Goal: Task Accomplishment & Management: Complete application form

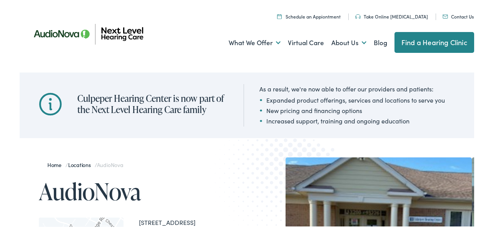
click at [460, 16] on link "Contact Us" at bounding box center [458, 15] width 31 height 7
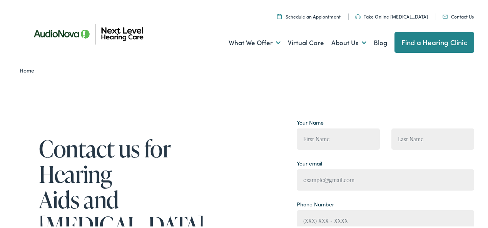
scroll to position [154, 0]
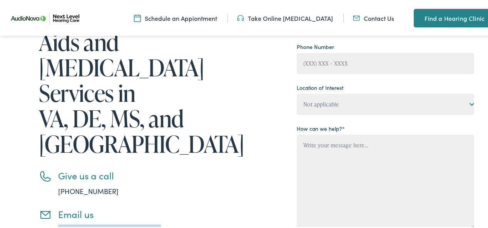
drag, startPoint x: 70, startPoint y: 176, endPoint x: 171, endPoint y: 179, distance: 101.4
click at [171, 207] on li "Email us [EMAIL_ADDRESS][DOMAIN_NAME]" at bounding box center [143, 220] width 208 height 26
copy link "[EMAIL_ADDRESS][DOMAIN_NAME]"
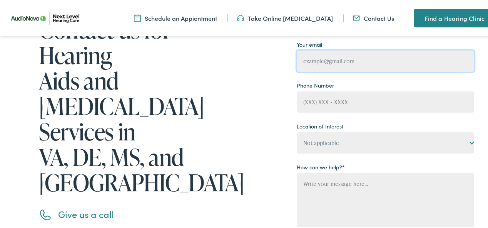
click at [351, 50] on input "Contact form" at bounding box center [385, 59] width 177 height 21
type input "[EMAIL_ADDRESS][DOMAIN_NAME]"
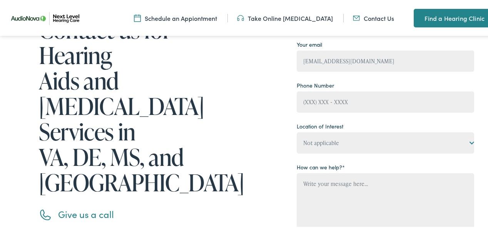
type input "[PERSON_NAME]"
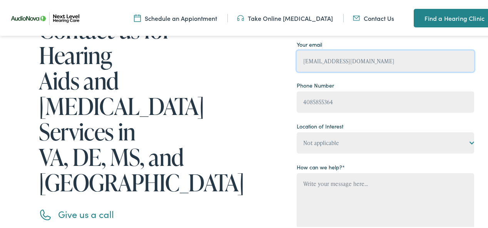
type input "[PHONE_NUMBER]"
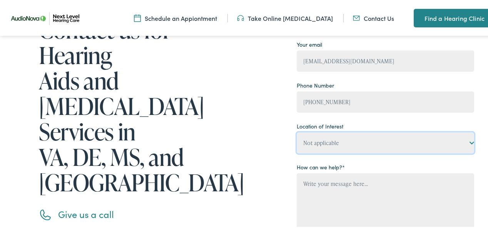
click at [320, 146] on select "Not applicable Next Level Hearing Care, [GEOGRAPHIC_DATA] Next Level Hearing Ca…" at bounding box center [385, 141] width 177 height 21
select select "Next Level Hearing Care, [GEOGRAPHIC_DATA]"
click at [297, 131] on select "Not applicable Next Level Hearing Care, [GEOGRAPHIC_DATA] Next Level Hearing Ca…" at bounding box center [385, 141] width 177 height 21
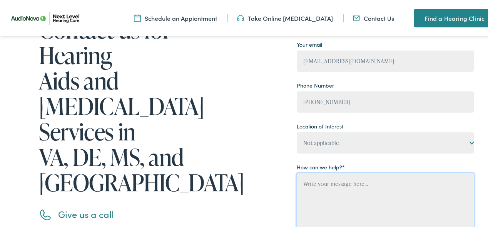
click at [337, 196] on textarea "Contact form" at bounding box center [385, 219] width 177 height 94
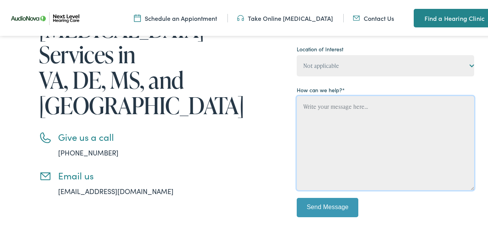
click at [337, 131] on textarea "Contact form" at bounding box center [385, 142] width 177 height 94
paste textarea "Is your facility in need of janitorial services? Exceptional Cleaners specializ…"
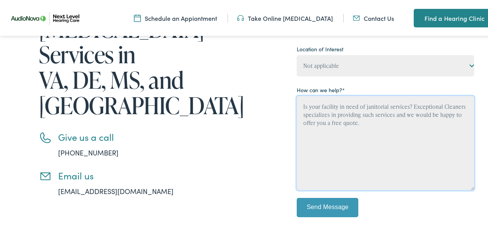
type textarea "Is your facility in need of janitorial services? Exceptional Cleaners specializ…"
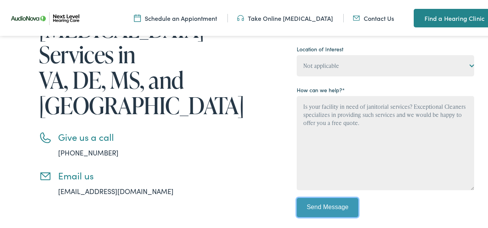
click at [316, 207] on input "Send Message" at bounding box center [328, 205] width 62 height 19
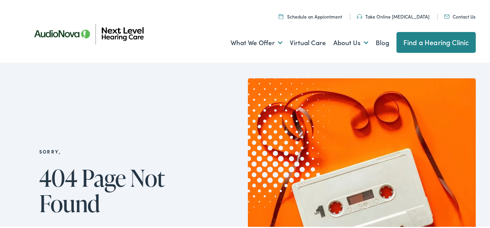
click at [459, 14] on link "Contact Us" at bounding box center [459, 15] width 31 height 7
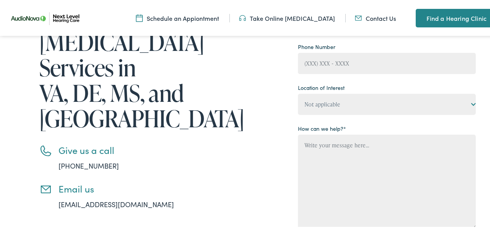
scroll to position [116, 0]
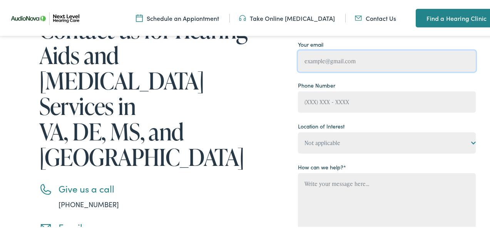
click at [345, 53] on input "Contact form" at bounding box center [387, 59] width 178 height 21
type input "[EMAIL_ADDRESS][DOMAIN_NAME]"
type input "[PERSON_NAME]"
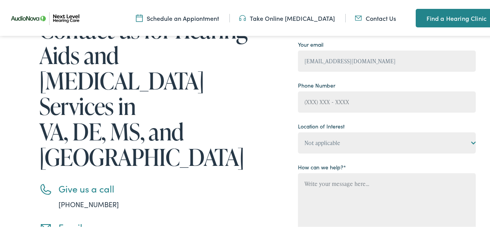
type input "[PERSON_NAME]"
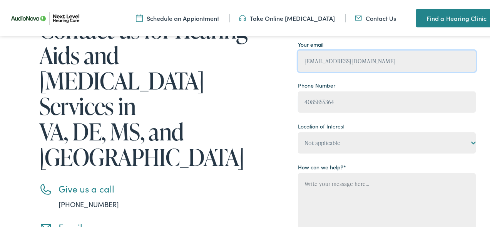
type input "[PHONE_NUMBER]"
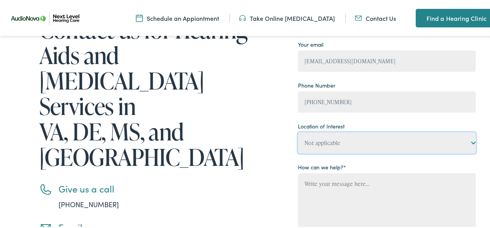
click at [314, 146] on select "Not applicable Next Level Hearing Care, [GEOGRAPHIC_DATA] Next Level Hearing Ca…" at bounding box center [387, 141] width 178 height 21
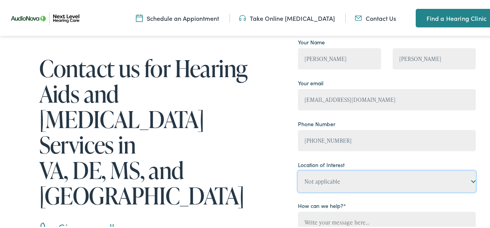
scroll to position [154, 0]
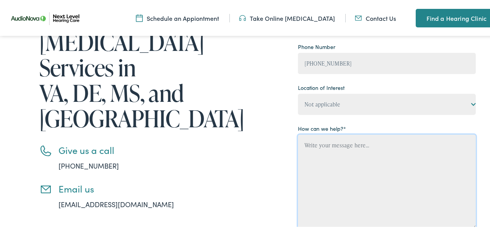
click at [318, 159] on textarea "Contact form" at bounding box center [387, 180] width 178 height 94
click at [327, 171] on textarea "Contact form" at bounding box center [387, 180] width 178 height 94
paste textarea "Is your facility in need of janitorial services? Exceptional Cleaners specializ…"
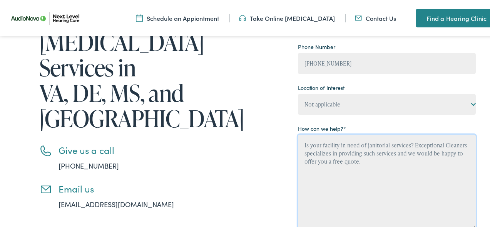
scroll to position [231, 0]
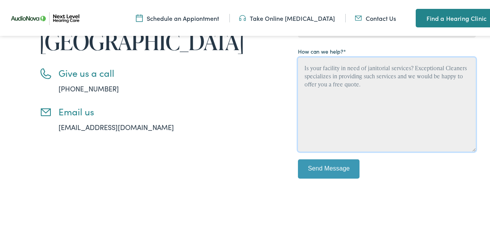
type textarea "Is your facility in need of janitorial services? Exceptional Cleaners specializ…"
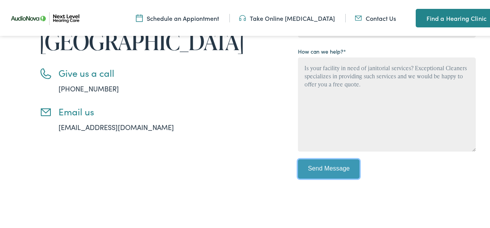
click at [324, 164] on input "Send Message" at bounding box center [329, 167] width 62 height 19
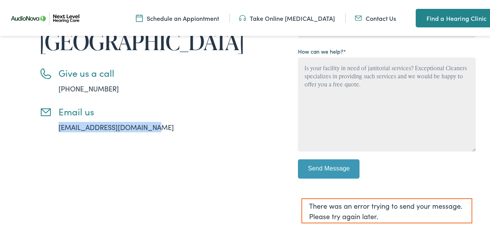
drag, startPoint x: 95, startPoint y: 102, endPoint x: 148, endPoint y: 97, distance: 53.4
click at [148, 105] on li "Email us [EMAIL_ADDRESS][DOMAIN_NAME]" at bounding box center [143, 118] width 209 height 26
copy link "[EMAIL_ADDRESS][DOMAIN_NAME]"
